Goal: Information Seeking & Learning: Check status

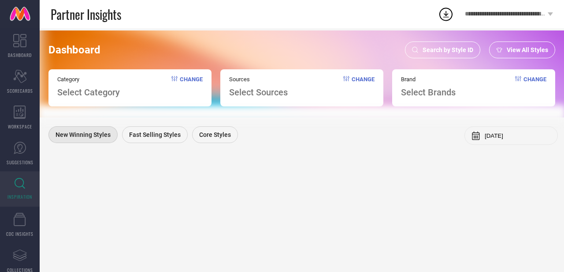
click at [448, 53] on span "Search by Style ID" at bounding box center [448, 49] width 51 height 7
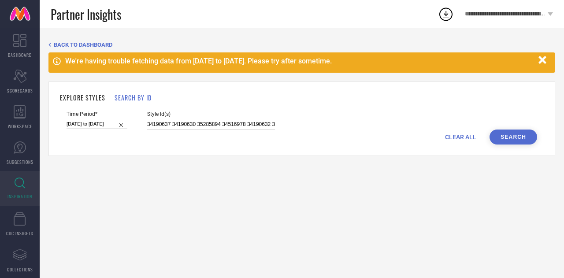
click at [226, 130] on input "34190637 34190630 35285894 34516978 34190632 34516979 34190635 34190631 3419063…" at bounding box center [211, 124] width 128 height 10
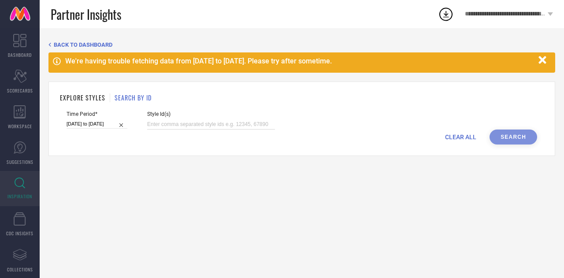
paste input "33170106 33170113 35129912 33170103 33170115 33170099 33170107 33413226 3341321…"
type input "33170106 33170113 35129912 33170103 33170115 33170099 33170107 33413226 3341321…"
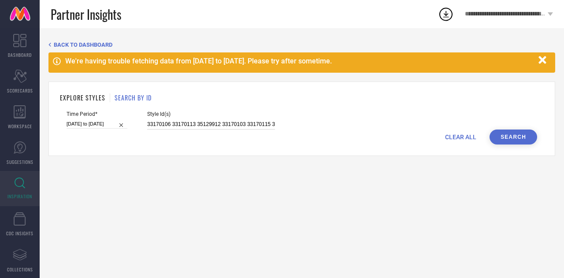
scroll to position [0, 245]
select select "4"
select select "2025"
select select "5"
select select "2025"
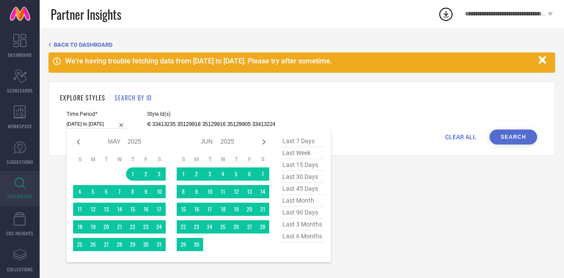
click at [104, 124] on input "[DATE] to [DATE]" at bounding box center [97, 123] width 61 height 9
type input "33170106 33170113 35129912 33170103 33170115 33170099 33170107 33413226 3341321…"
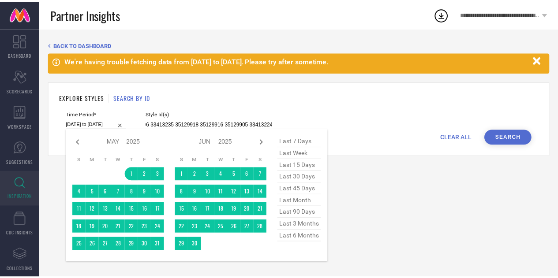
scroll to position [0, 0]
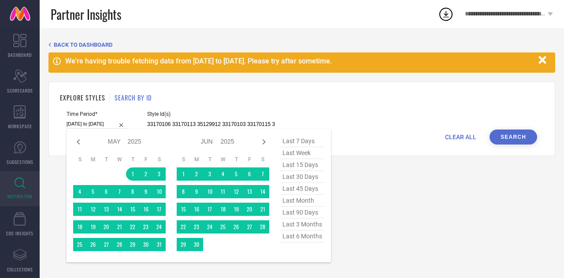
click at [304, 212] on span "last 90 days" at bounding box center [302, 213] width 44 height 12
type input "[DATE] to [DATE]"
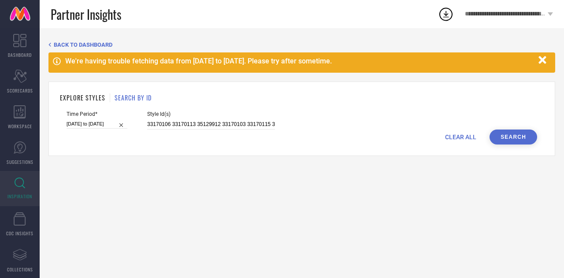
click at [522, 142] on button "Search" at bounding box center [514, 137] width 48 height 15
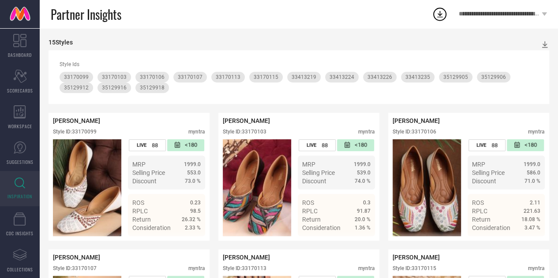
scroll to position [134, 0]
